Goal: Task Accomplishment & Management: Manage account settings

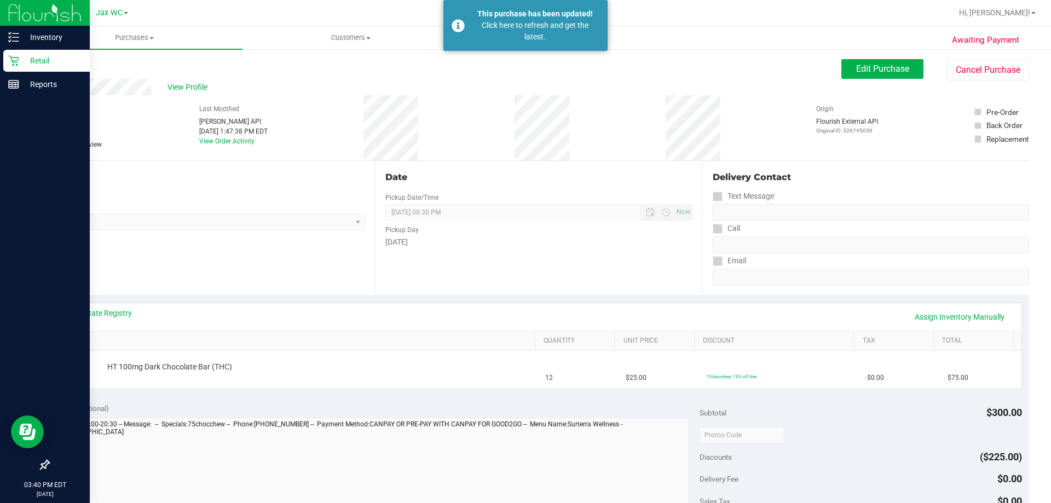
click at [16, 52] on div "Retail" at bounding box center [46, 61] width 86 height 22
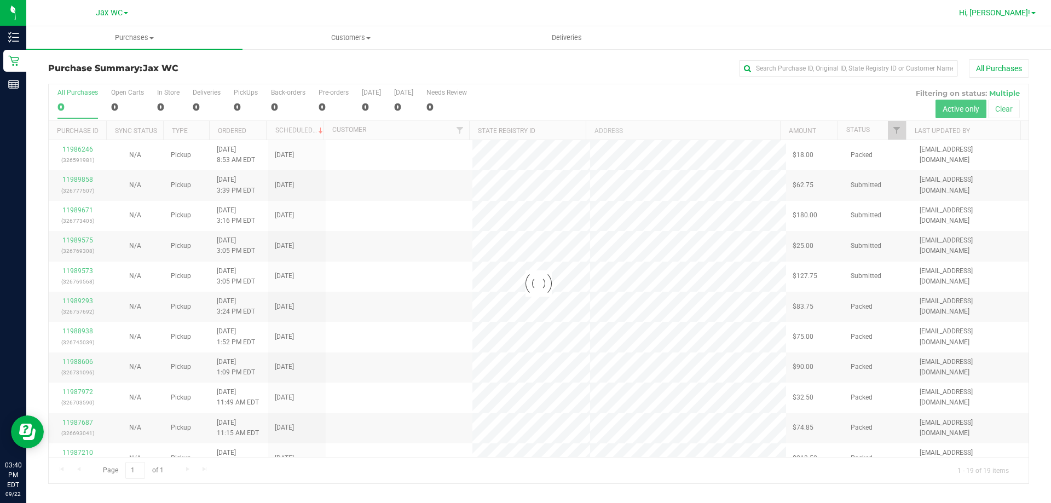
click at [1009, 10] on span "Hi, [PERSON_NAME]!" at bounding box center [994, 12] width 71 height 9
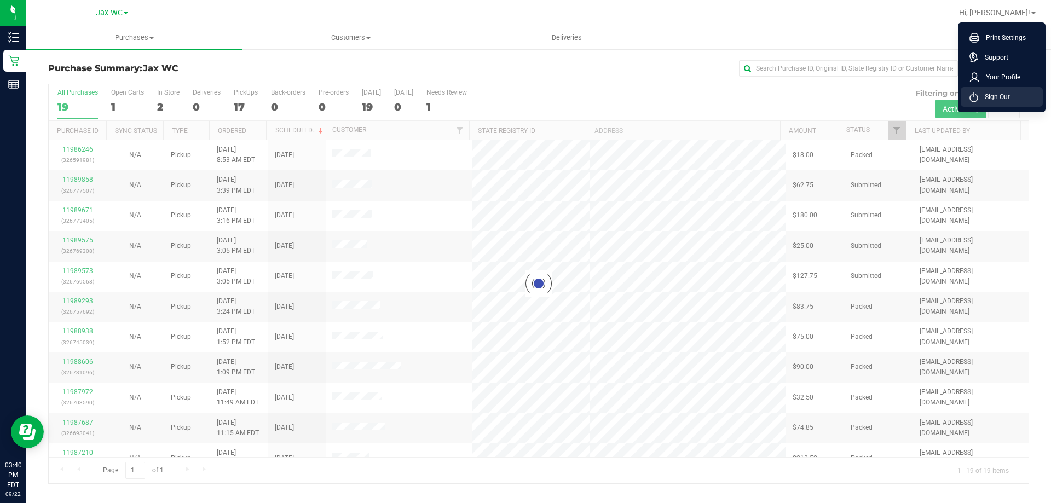
click at [988, 99] on span "Sign Out" at bounding box center [994, 96] width 32 height 11
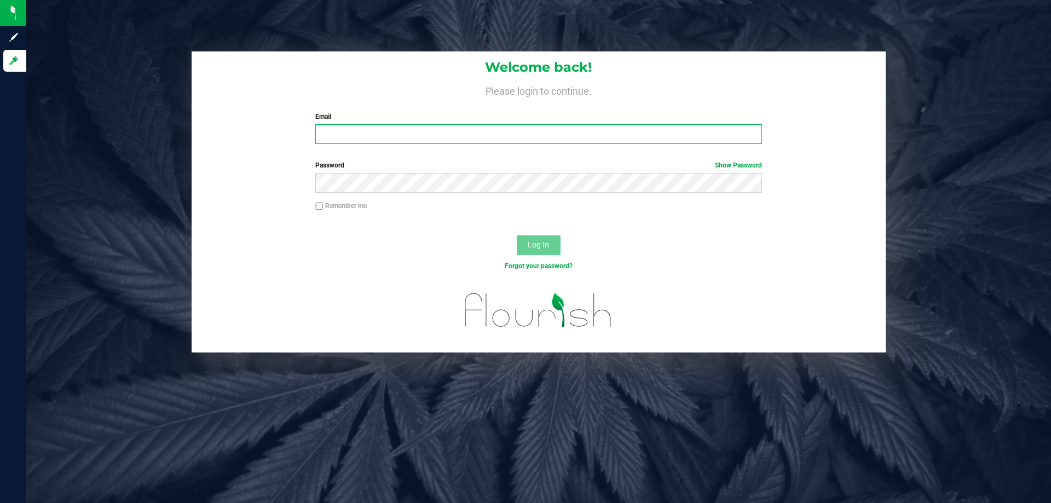
click at [374, 128] on input "Email" at bounding box center [538, 134] width 446 height 20
type input "[PERSON_NAME][EMAIL_ADDRESS][DOMAIN_NAME]"
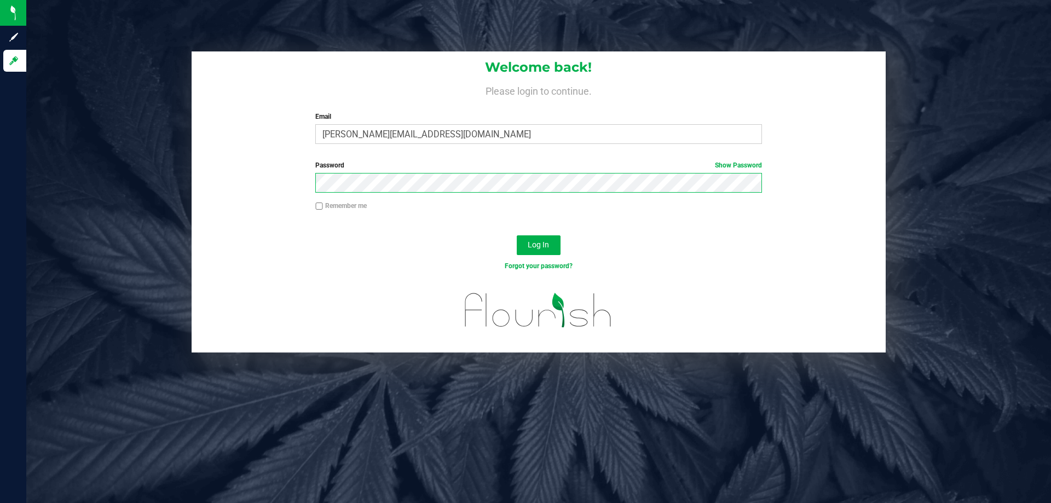
click at [517, 235] on button "Log In" at bounding box center [539, 245] width 44 height 20
